Goal: Task Accomplishment & Management: Manage account settings

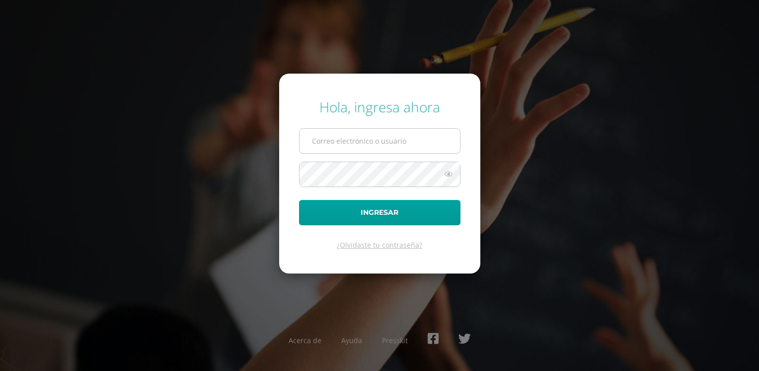
click at [349, 143] on input "text" at bounding box center [380, 141] width 161 height 24
type input "l"
type input "[EMAIL_ADDRESS][DOMAIN_NAME]"
click at [364, 244] on link "¿Olvidaste tu contraseña?" at bounding box center [379, 244] width 85 height 9
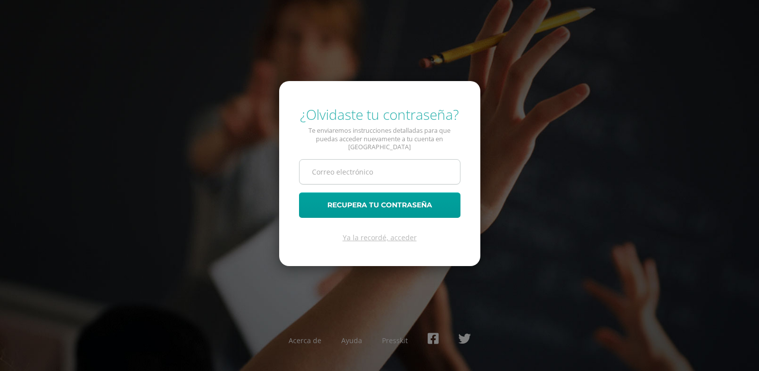
click at [393, 169] on input "text" at bounding box center [380, 172] width 161 height 24
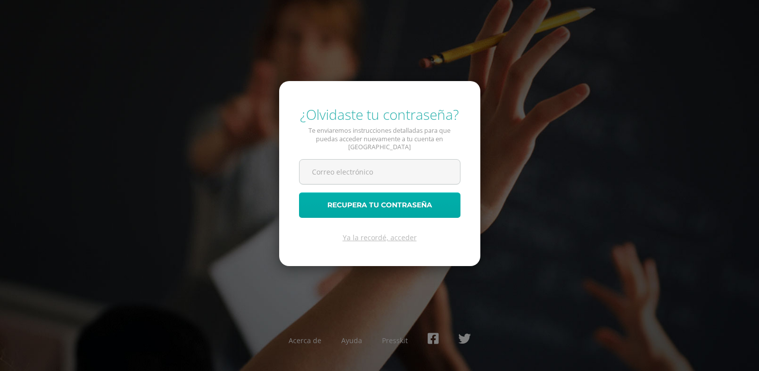
type input "mishelle.rosalesc@gmail.com"
click at [386, 200] on button "Recupera tu contraseña" at bounding box center [380, 204] width 162 height 25
